Goal: Information Seeking & Learning: Learn about a topic

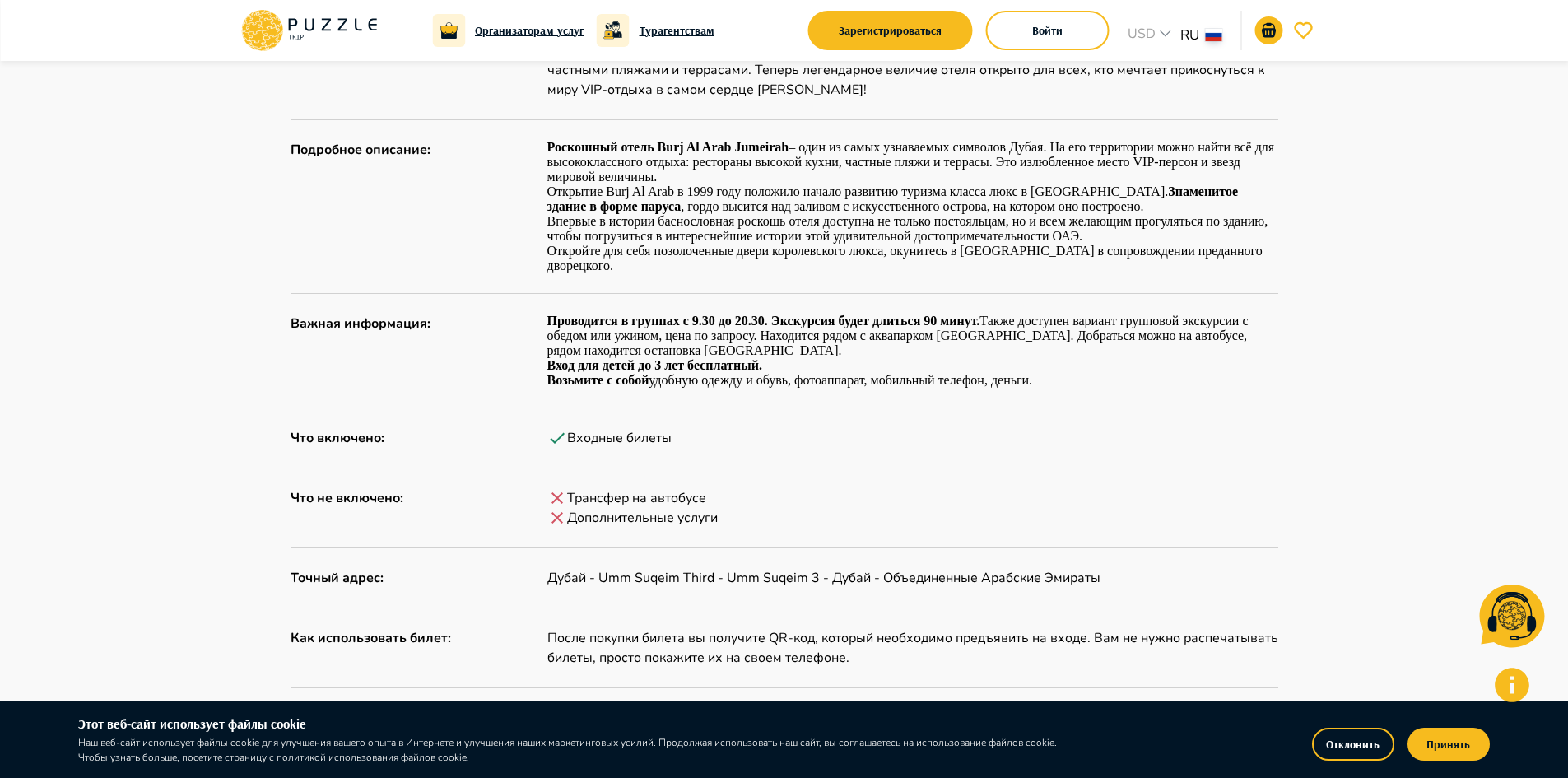
scroll to position [906, 0]
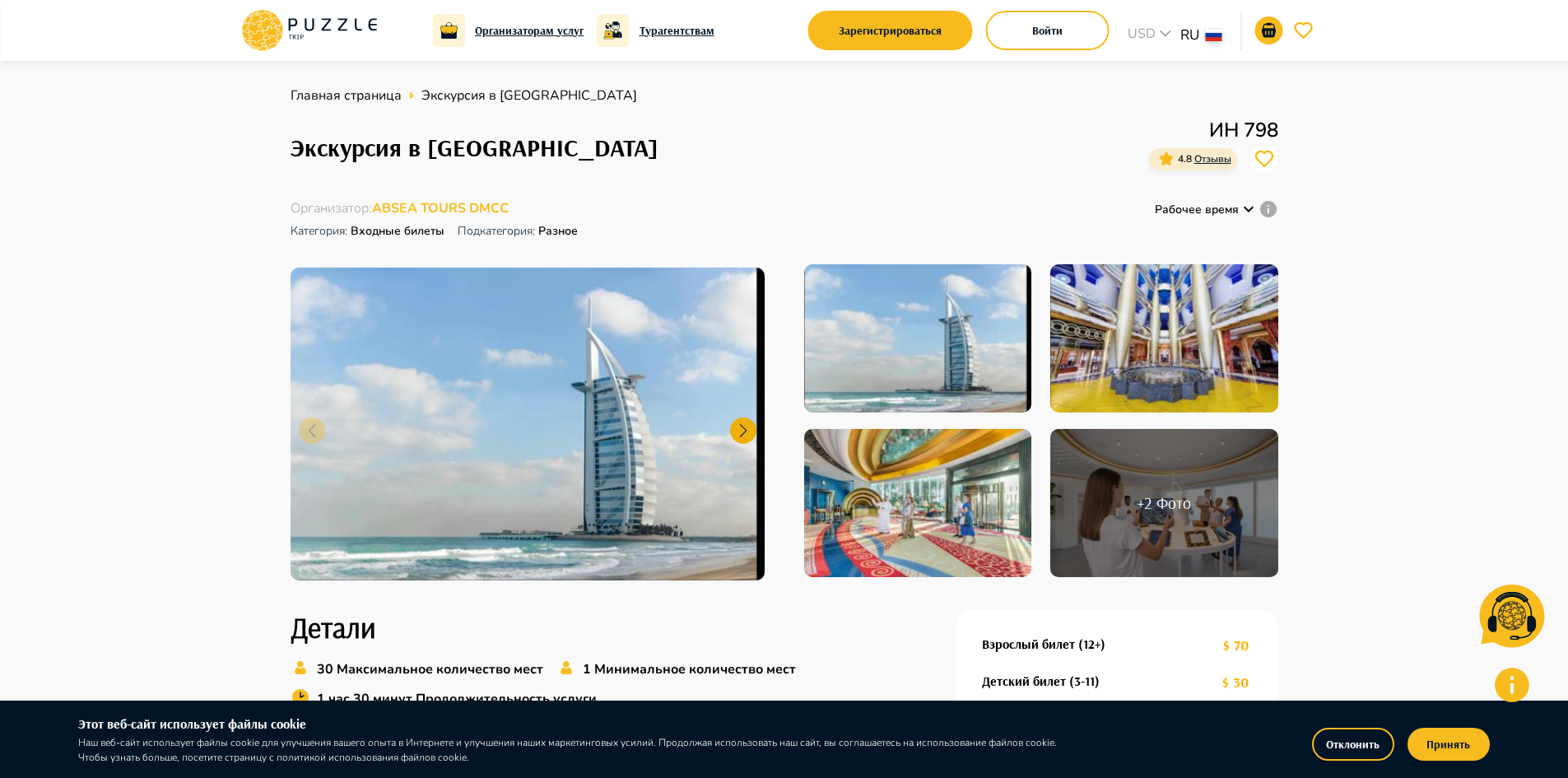
click at [744, 433] on div at bounding box center [743, 430] width 26 height 26
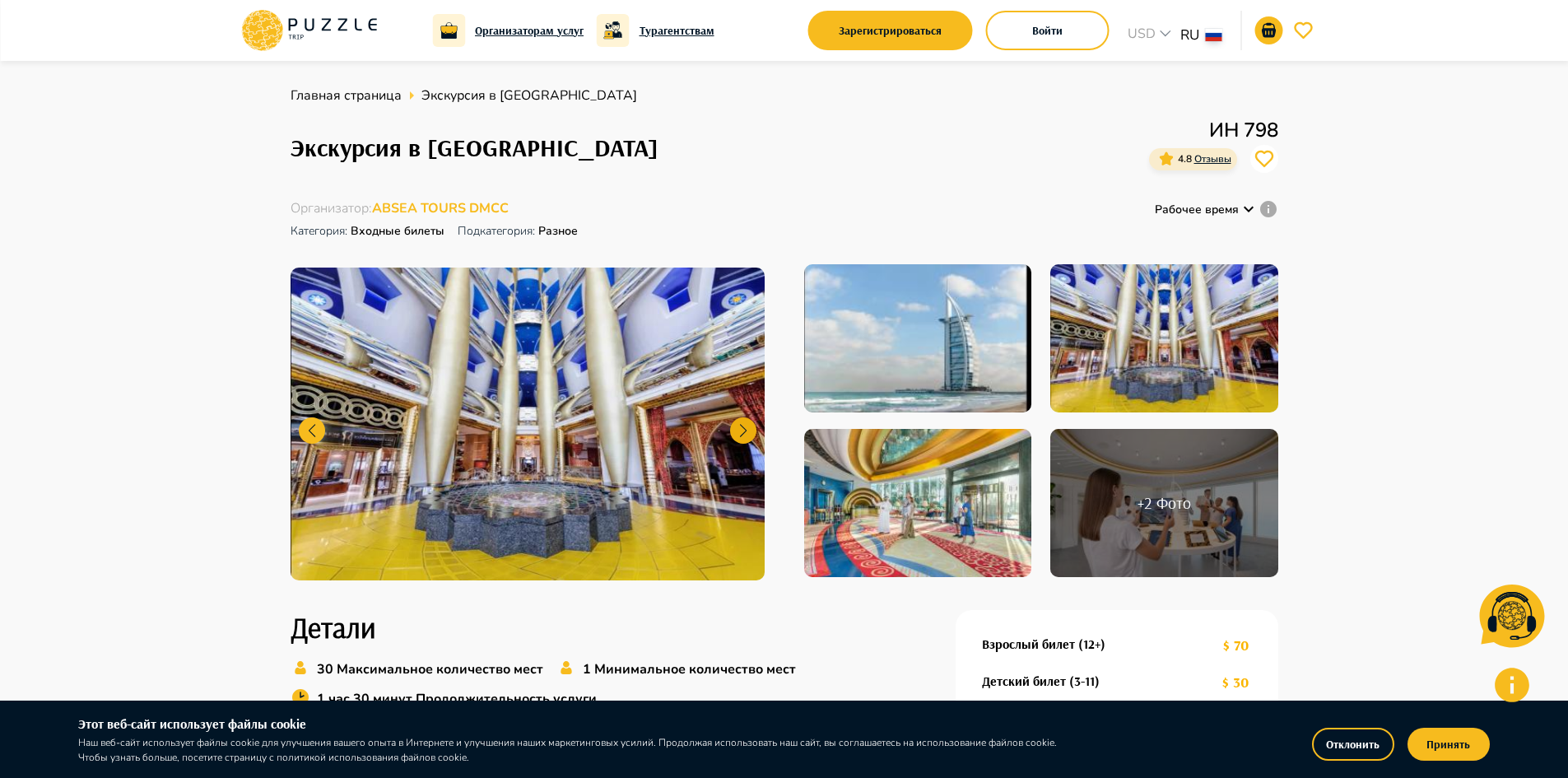
click at [742, 423] on div at bounding box center [743, 430] width 26 height 26
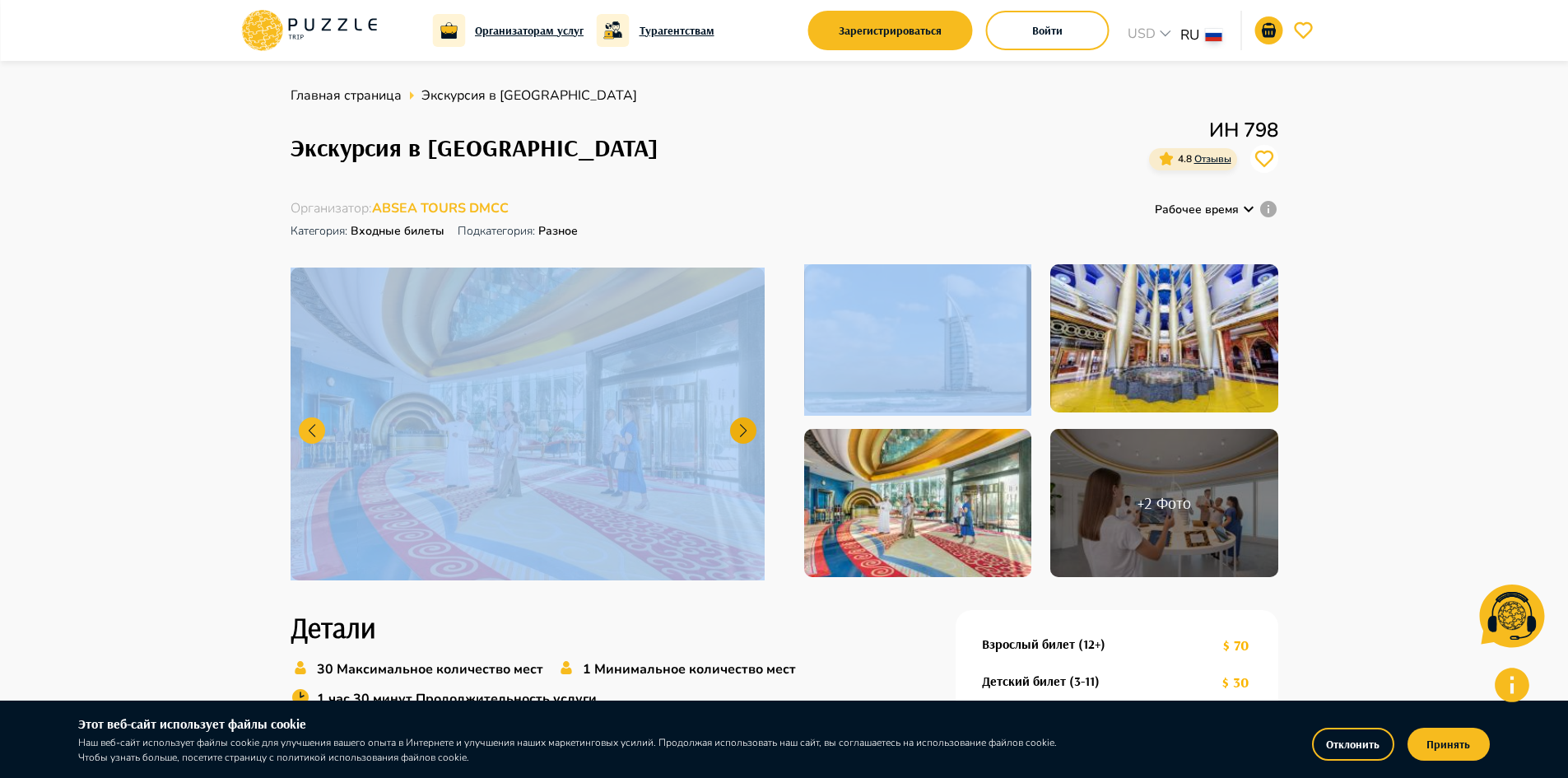
click at [741, 423] on div at bounding box center [743, 430] width 26 height 26
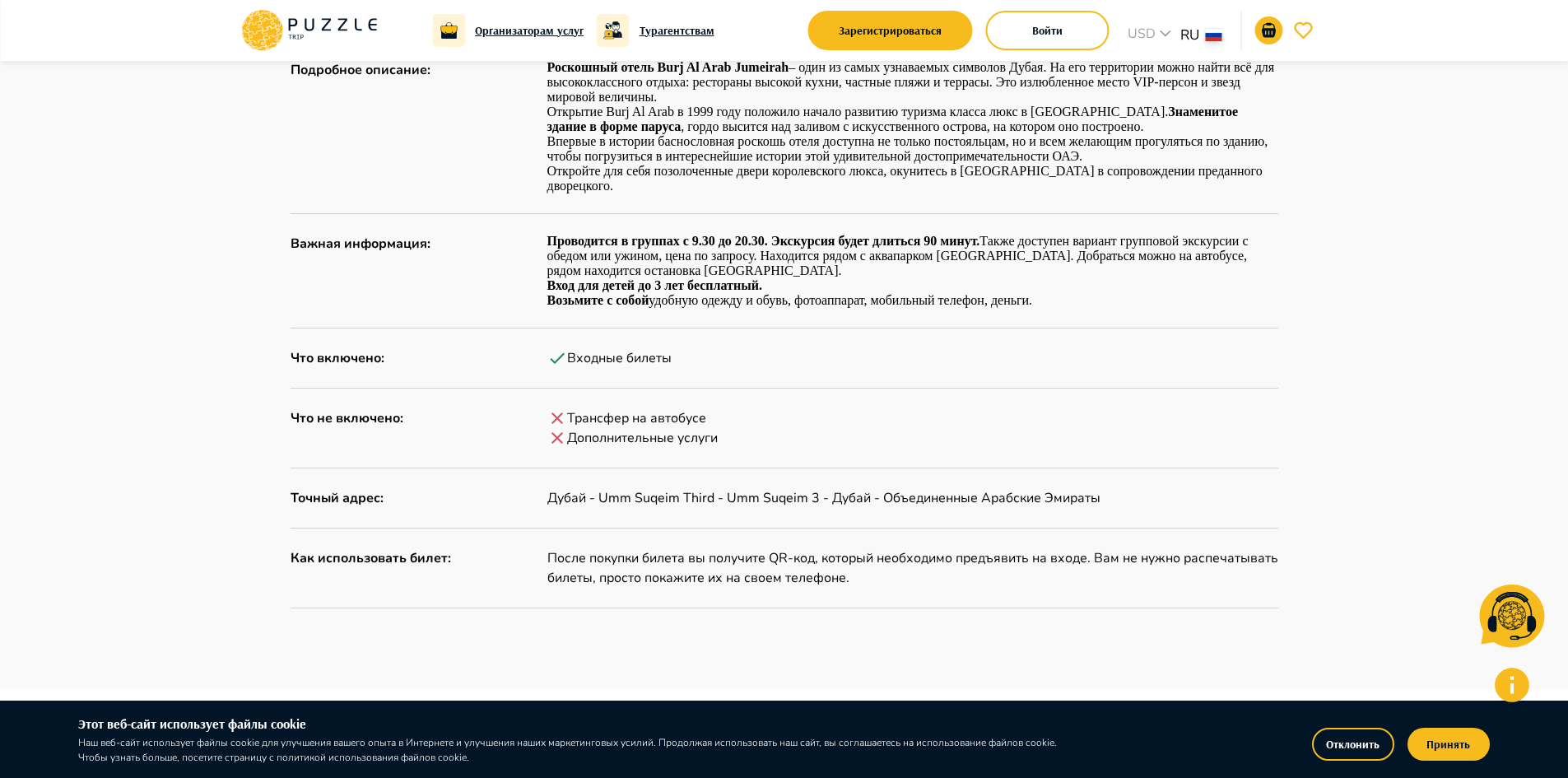
scroll to position [944, 0]
drag, startPoint x: 568, startPoint y: 436, endPoint x: 543, endPoint y: 425, distance: 27.3
click at [543, 425] on div "Что не включено : Трансфер на автобусе Дополнительные услуги" at bounding box center [784, 430] width 988 height 39
click at [576, 443] on p "Дополнительные услуги" at bounding box center [642, 439] width 151 height 20
drag, startPoint x: 721, startPoint y: 415, endPoint x: 560, endPoint y: 411, distance: 161.0
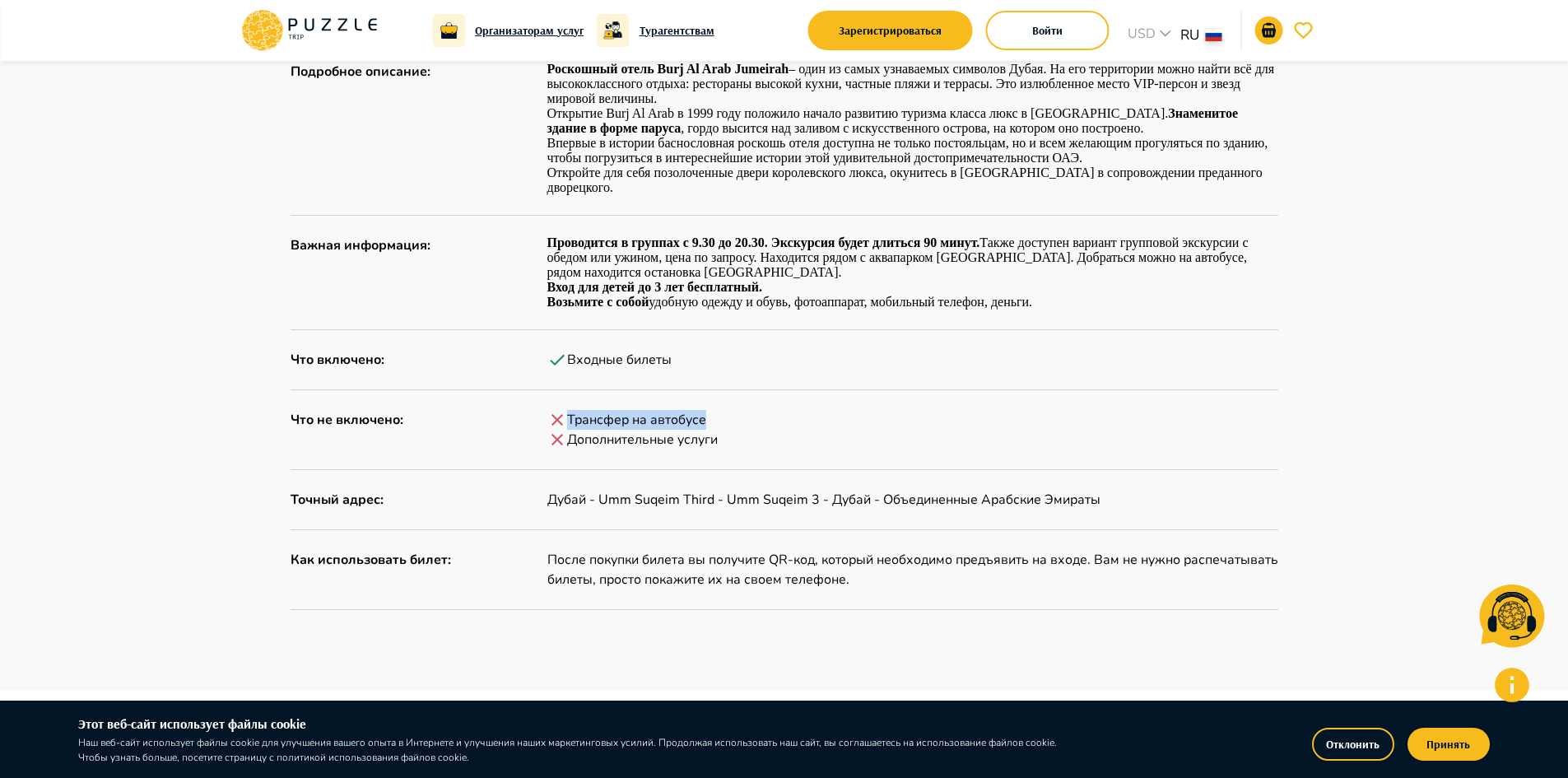
click at [560, 411] on div "Трансфер на автобусе" at bounding box center [913, 420] width 730 height 20
click at [555, 412] on icon at bounding box center [557, 420] width 20 height 20
click at [545, 453] on div "Описание Краткое описание : Испытайте непревзойденную роскошь в Burj Al Arab Ju…" at bounding box center [784, 252] width 988 height 715
drag, startPoint x: 725, startPoint y: 436, endPoint x: 459, endPoint y: 389, distance: 270.1
click at [459, 389] on div "Описание Краткое описание : Испытайте непревзойденную роскошь в Burj Al Arab Ju…" at bounding box center [784, 252] width 988 height 715
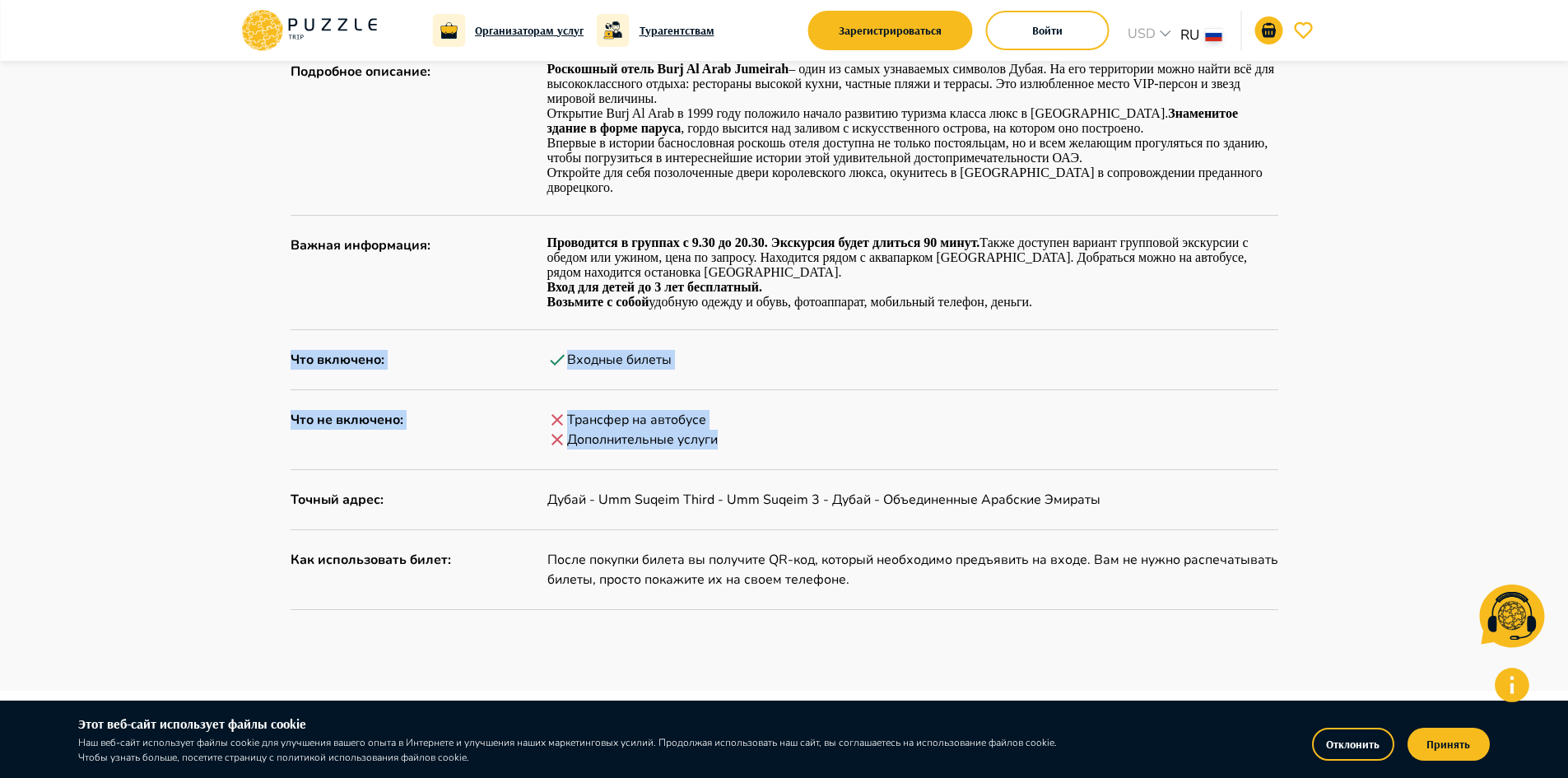
click at [457, 387] on div "Описание Краткое описание : Испытайте непревзойденную роскошь в Burj Al Arab Ju…" at bounding box center [784, 252] width 988 height 715
click at [544, 409] on div "Описание Краткое описание : Испытайте непревзойденную роскошь в Burj Al Arab Ju…" at bounding box center [784, 252] width 988 height 715
click at [581, 378] on div "Описание Краткое описание : Испытайте непревзойденную роскошь в Burj Al Arab Ju…" at bounding box center [784, 252] width 988 height 715
click at [578, 375] on div "Описание Краткое описание : Испытайте непревзойденную роскошь в Burj Al Arab Ju…" at bounding box center [784, 252] width 988 height 715
click at [595, 394] on div "Описание Краткое описание : Испытайте непревзойденную роскошь в Burj Al Arab Ju…" at bounding box center [784, 252] width 988 height 715
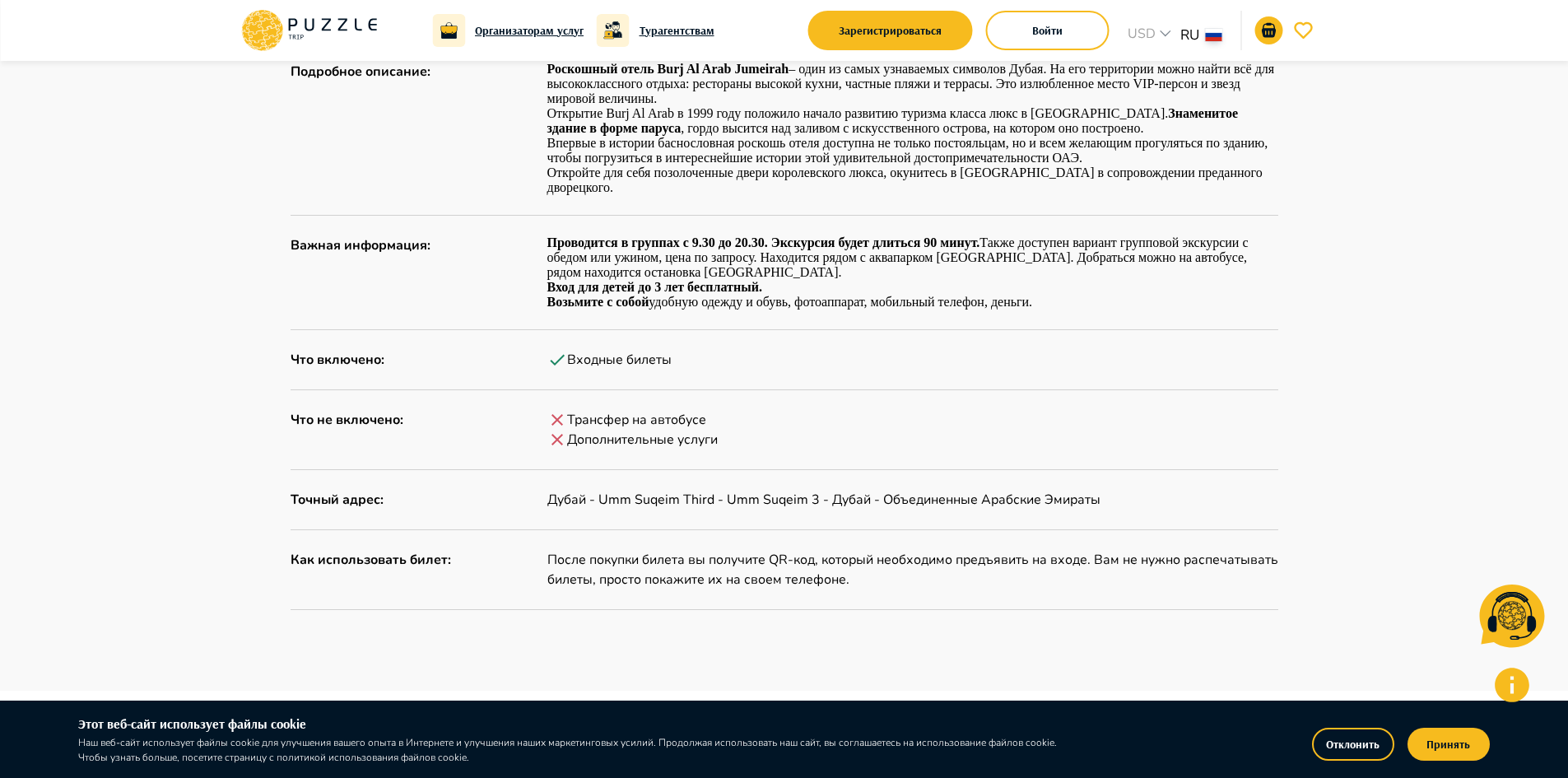
click at [659, 506] on p "Дубай - Umm Suqeim Third - Umm Suqeim 3 - Дубай - Объединенные Арабские Эмираты" at bounding box center [913, 499] width 730 height 20
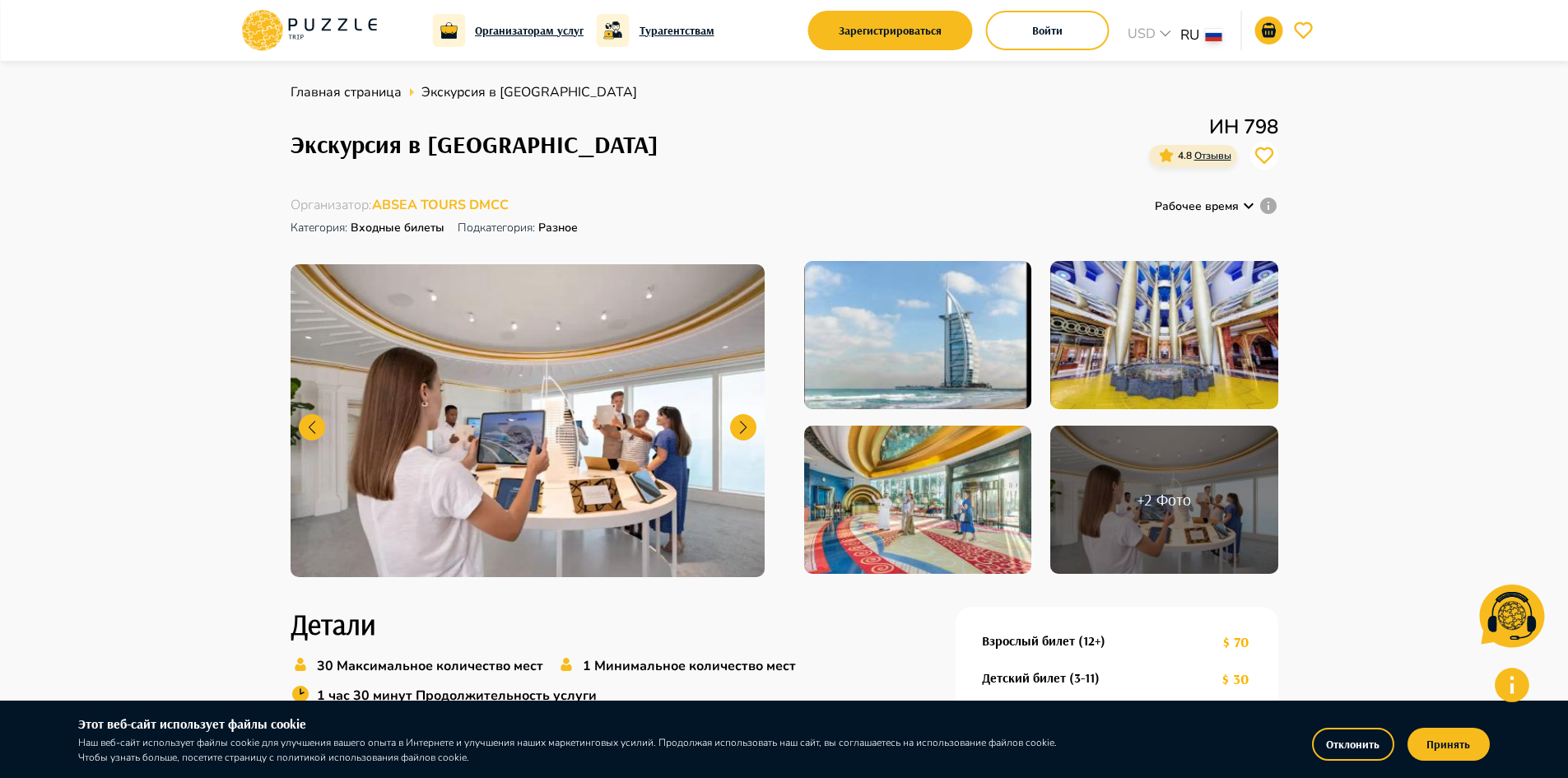
scroll to position [0, 0]
